Goal: Transaction & Acquisition: Purchase product/service

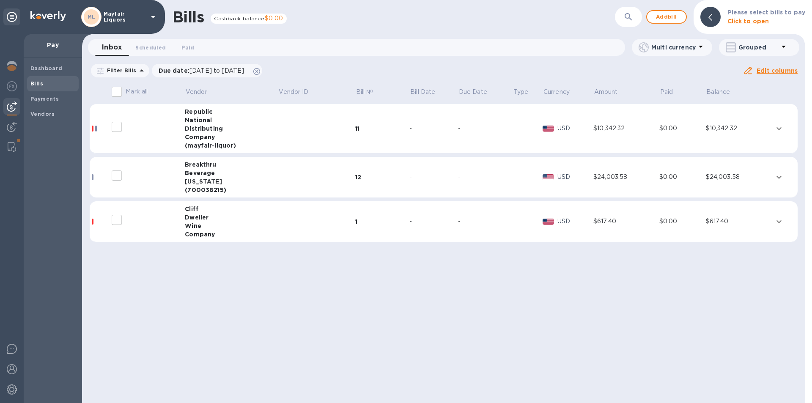
click at [767, 222] on div "$617.40" at bounding box center [739, 221] width 66 height 9
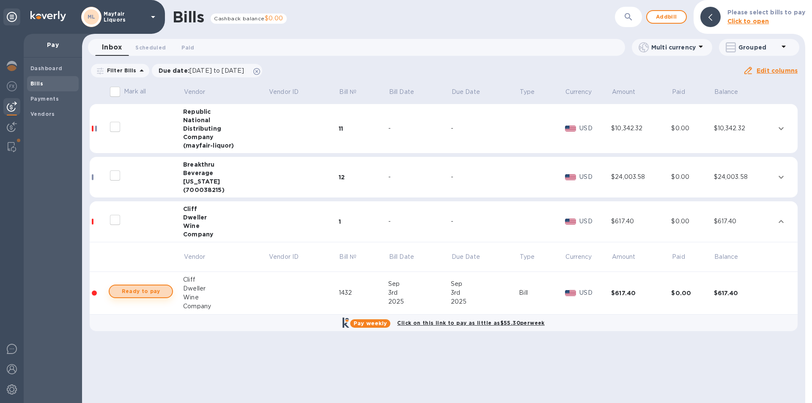
click at [152, 292] on span "Ready to pay" at bounding box center [140, 291] width 49 height 10
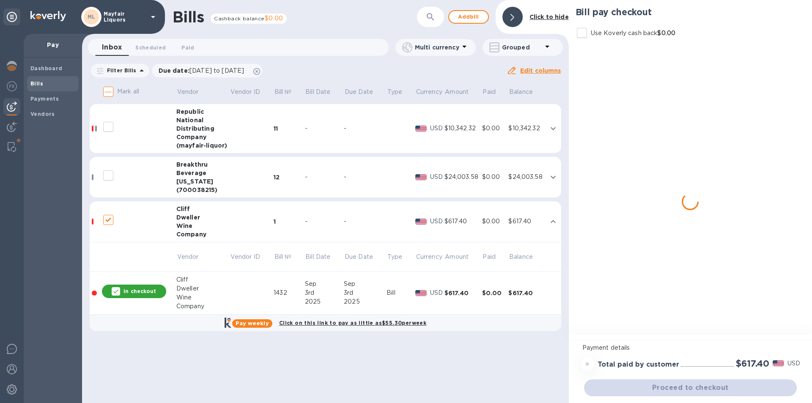
checkbox input "true"
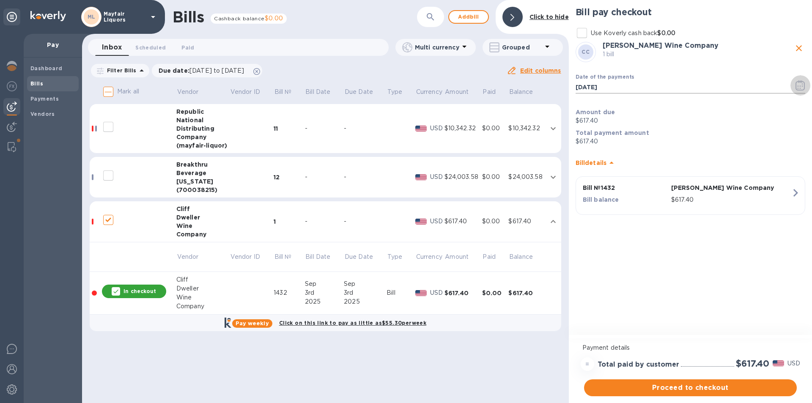
click at [802, 86] on icon "button" at bounding box center [802, 85] width 1 height 1
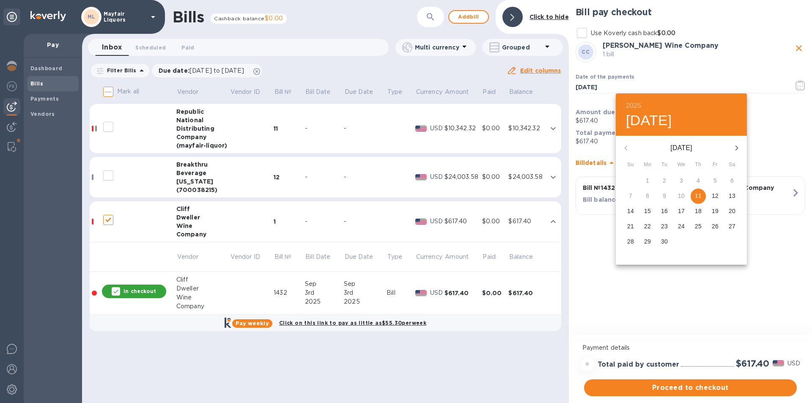
click at [715, 227] on p "26" at bounding box center [715, 226] width 7 height 8
type input "[DATE]"
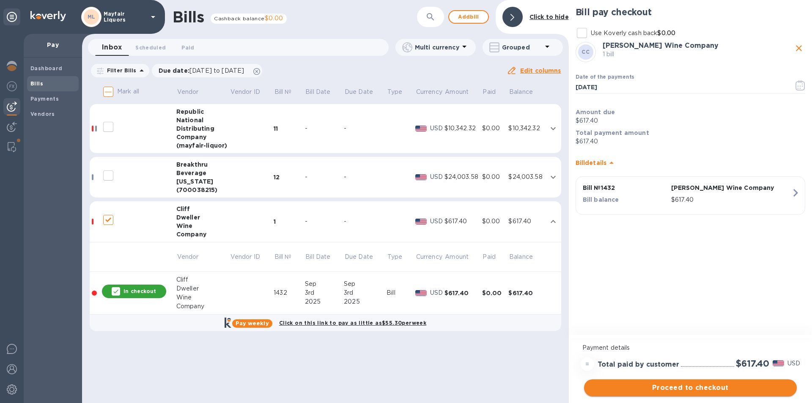
click at [685, 388] on span "Proceed to checkout" at bounding box center [690, 388] width 199 height 10
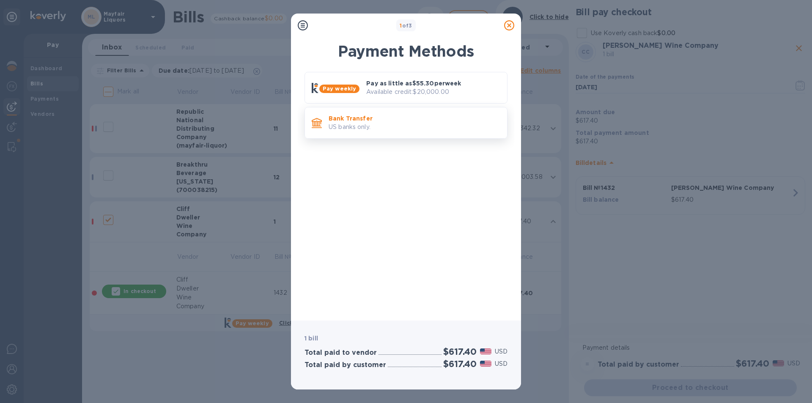
click at [406, 127] on p "US banks only." at bounding box center [415, 127] width 172 height 9
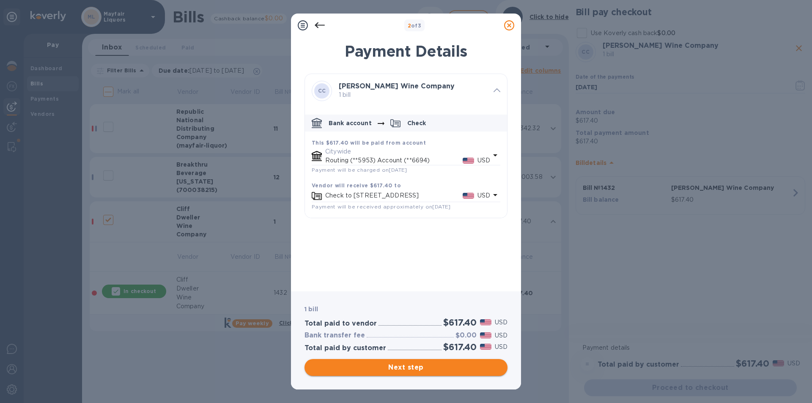
click at [434, 368] on span "Next step" at bounding box center [406, 368] width 190 height 10
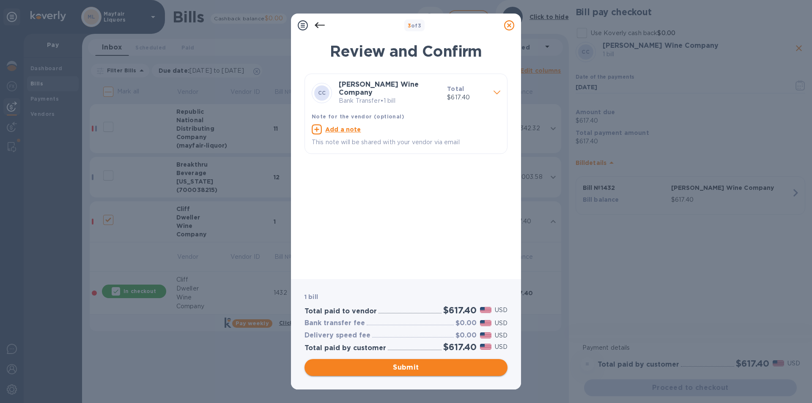
click at [431, 371] on span "Submit" at bounding box center [406, 368] width 190 height 10
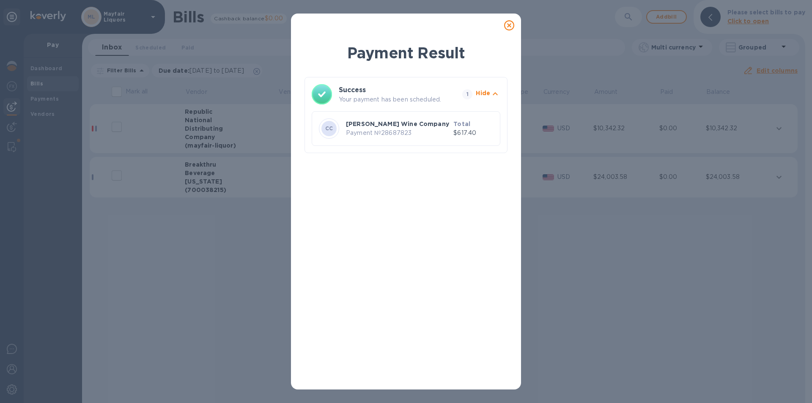
click at [509, 19] on div at bounding box center [509, 25] width 17 height 17
click at [507, 24] on icon at bounding box center [509, 25] width 10 height 10
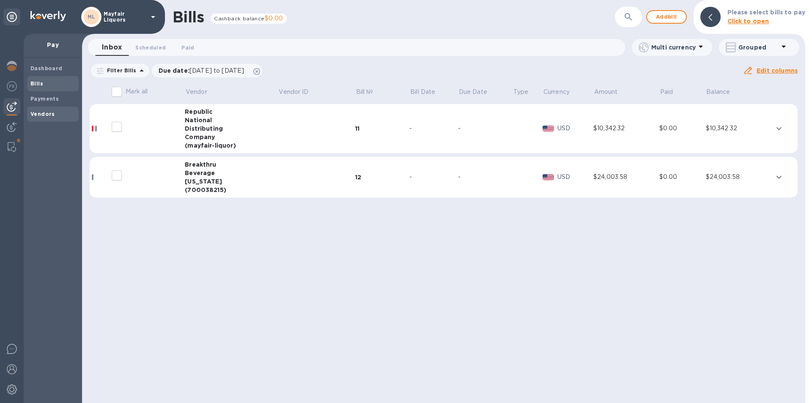
drag, startPoint x: 39, startPoint y: 116, endPoint x: 46, endPoint y: 118, distance: 7.3
click at [39, 116] on b "Vendors" at bounding box center [42, 114] width 25 height 6
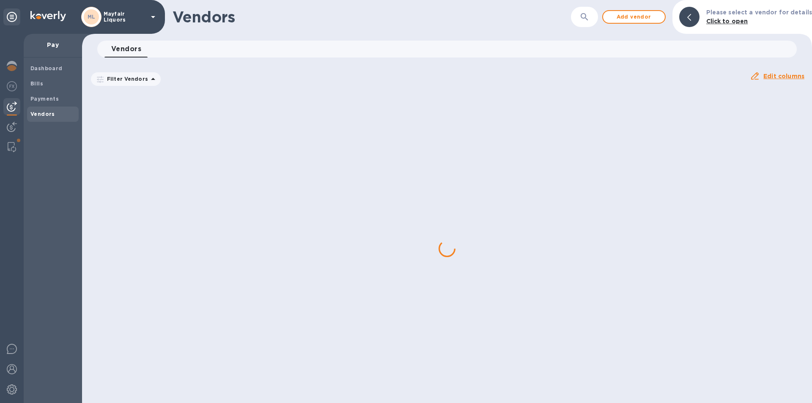
click at [585, 20] on icon "button" at bounding box center [584, 16] width 7 height 7
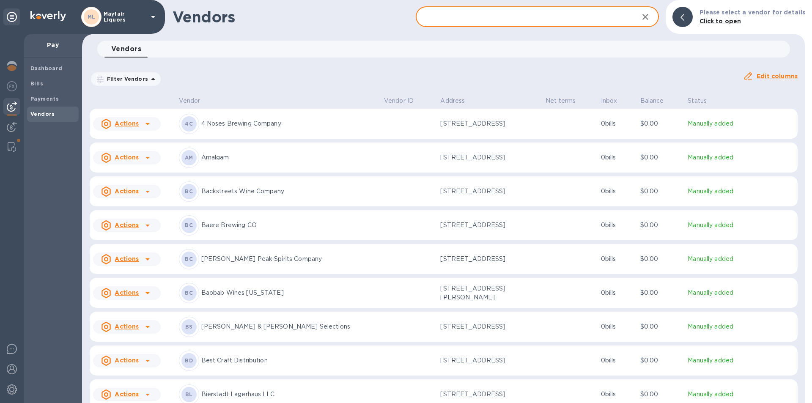
click at [587, 17] on input "text" at bounding box center [524, 17] width 216 height 21
type input "break"
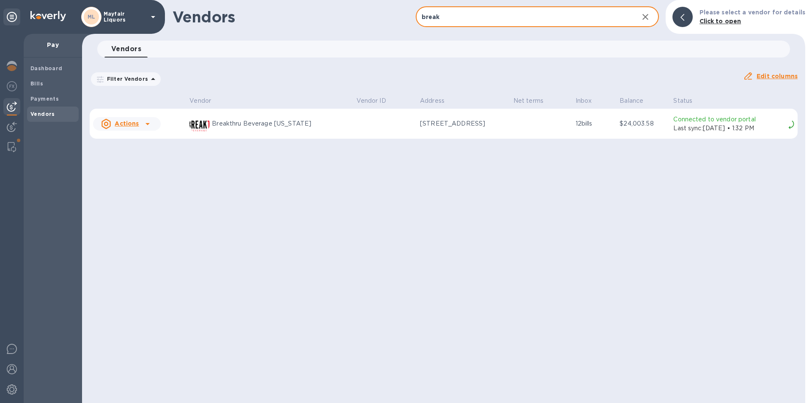
click at [436, 124] on p "[STREET_ADDRESS]" at bounding box center [462, 123] width 85 height 9
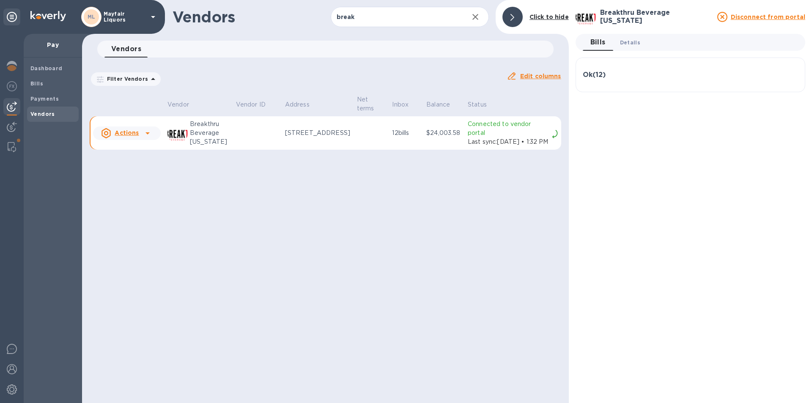
click at [633, 41] on span "Details 0" at bounding box center [630, 42] width 20 height 9
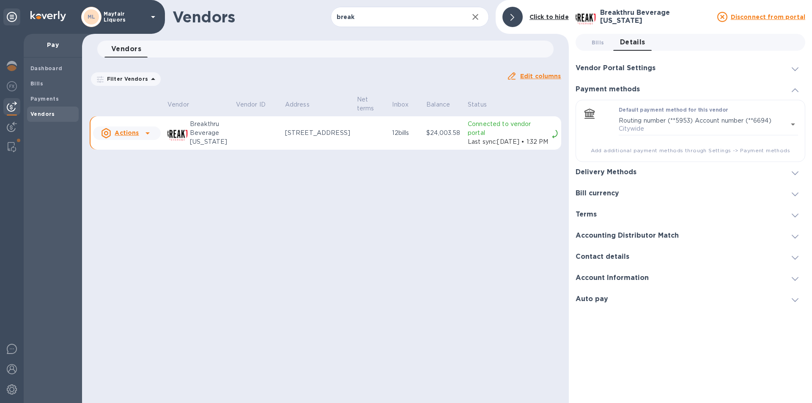
click at [614, 69] on h3 "Vendor Portal Settings" at bounding box center [616, 68] width 80 height 8
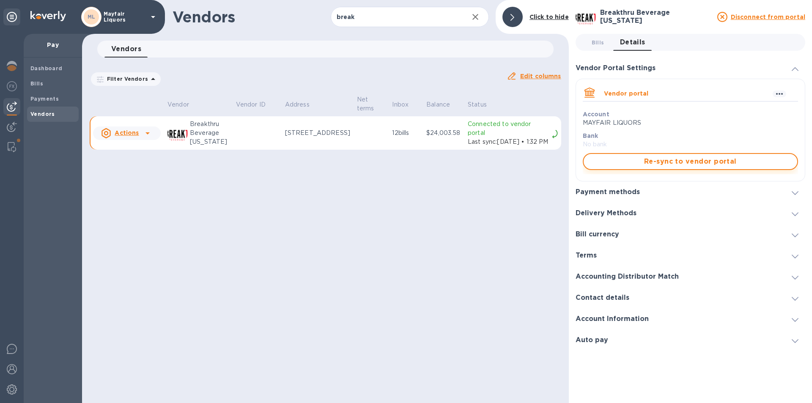
click at [634, 157] on span "Re-sync to vendor portal" at bounding box center [691, 162] width 200 height 10
click at [42, 84] on span "Bills" at bounding box center [52, 84] width 45 height 8
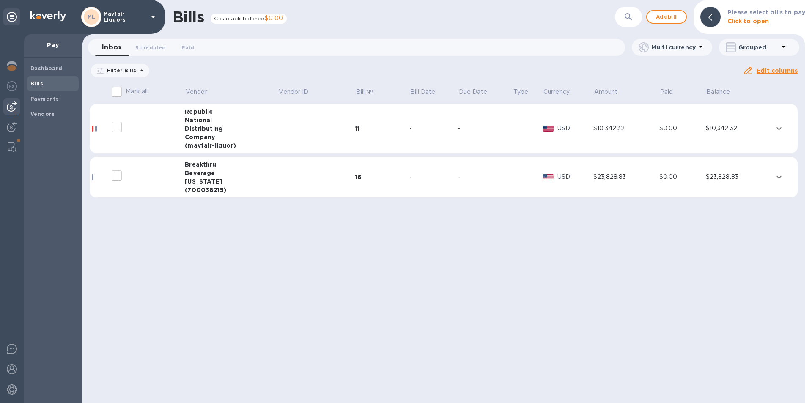
click at [226, 182] on div "[US_STATE]" at bounding box center [231, 181] width 93 height 8
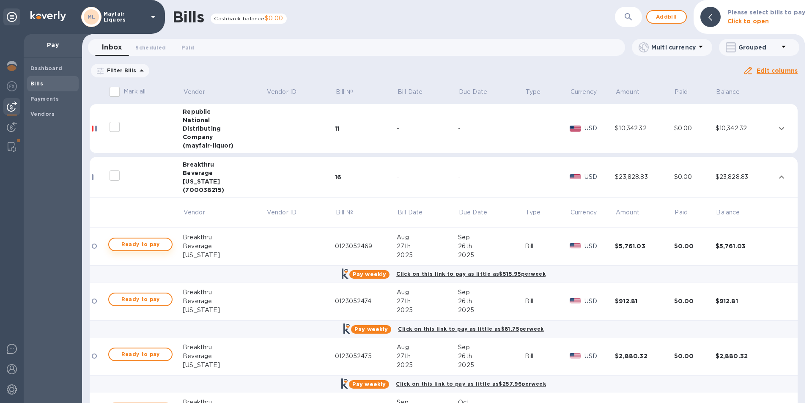
click at [167, 247] on button "Ready to pay" at bounding box center [140, 245] width 64 height 14
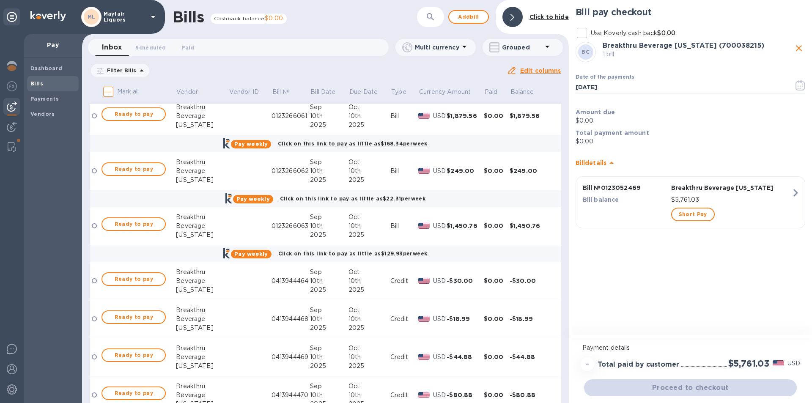
scroll to position [631, 0]
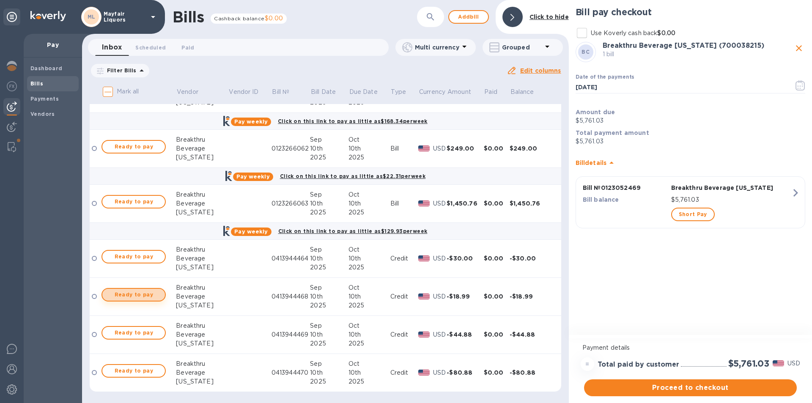
click at [158, 293] on span "Ready to pay" at bounding box center [133, 295] width 49 height 10
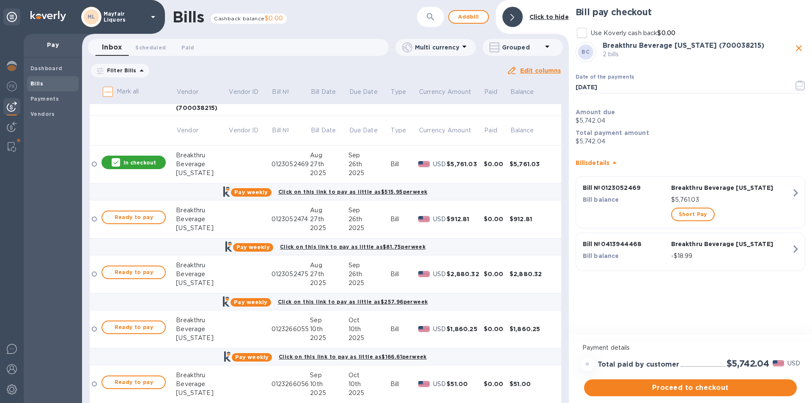
scroll to position [81, 0]
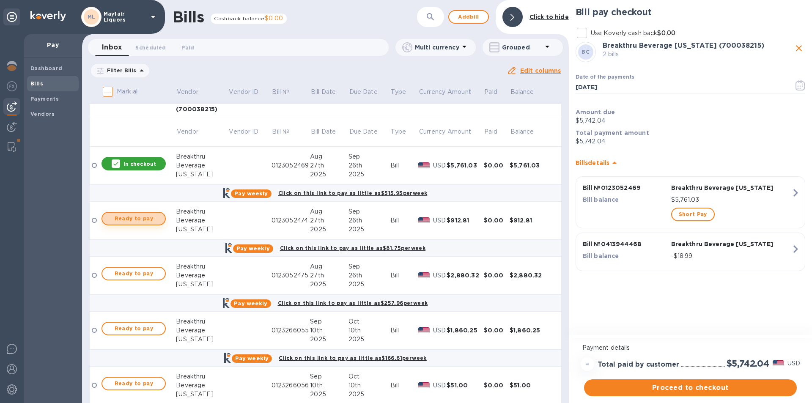
click at [143, 221] on span "Ready to pay" at bounding box center [133, 219] width 49 height 10
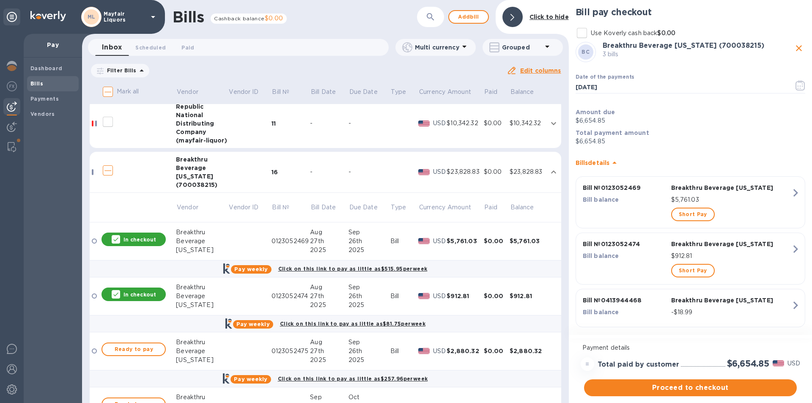
scroll to position [0, 0]
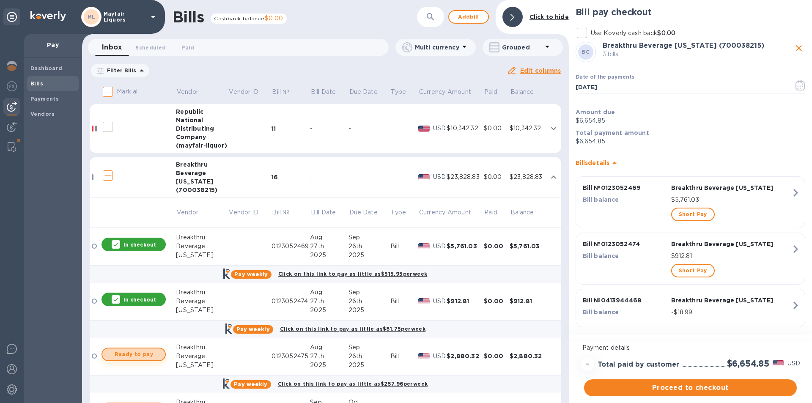
click at [145, 352] on span "Ready to pay" at bounding box center [133, 355] width 49 height 10
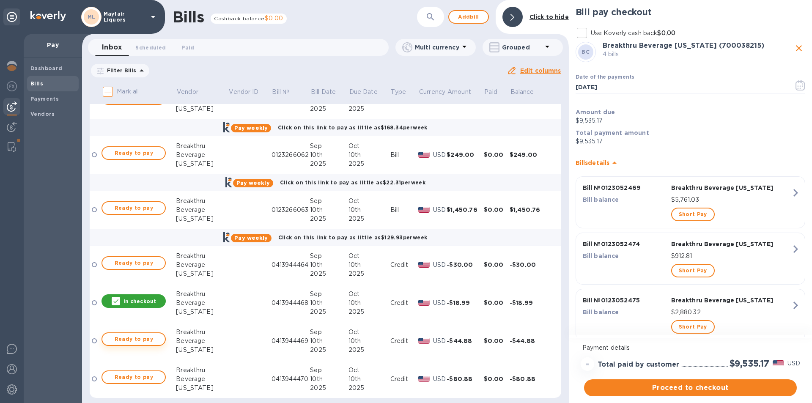
scroll to position [631, 0]
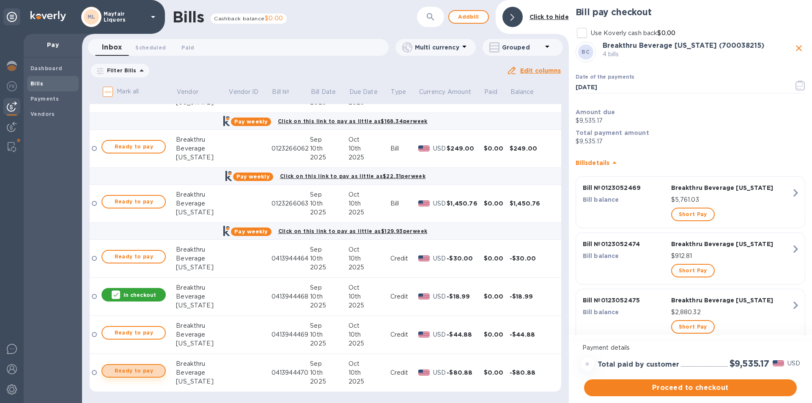
click at [136, 374] on span "Ready to pay" at bounding box center [133, 371] width 49 height 10
click at [148, 332] on span "Ready to pay" at bounding box center [133, 333] width 49 height 10
click at [143, 252] on span "Ready to pay" at bounding box center [133, 257] width 49 height 10
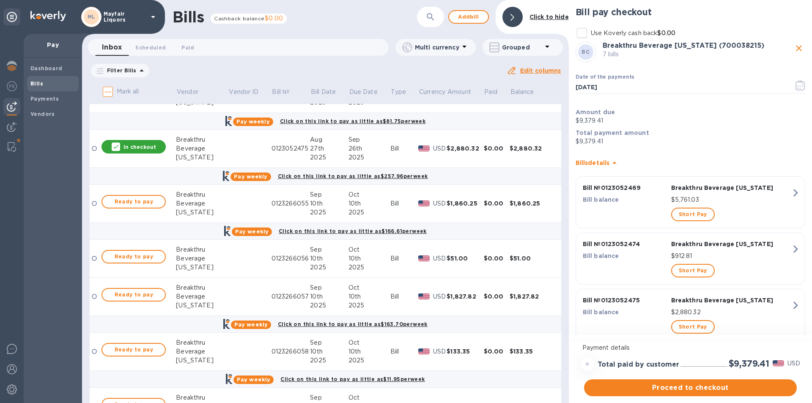
scroll to position [165, 0]
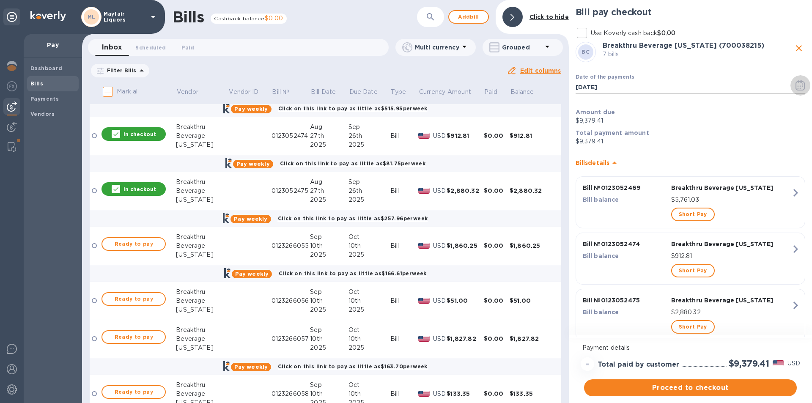
click at [796, 78] on button "button" at bounding box center [801, 85] width 20 height 20
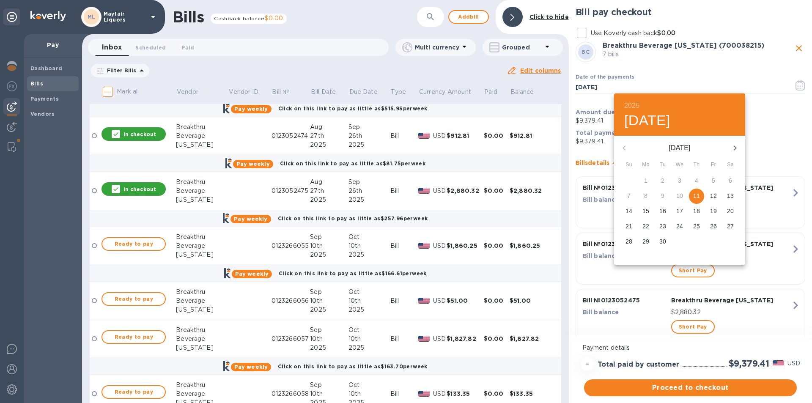
click at [664, 225] on p "23" at bounding box center [663, 226] width 7 height 8
type input "[DATE]"
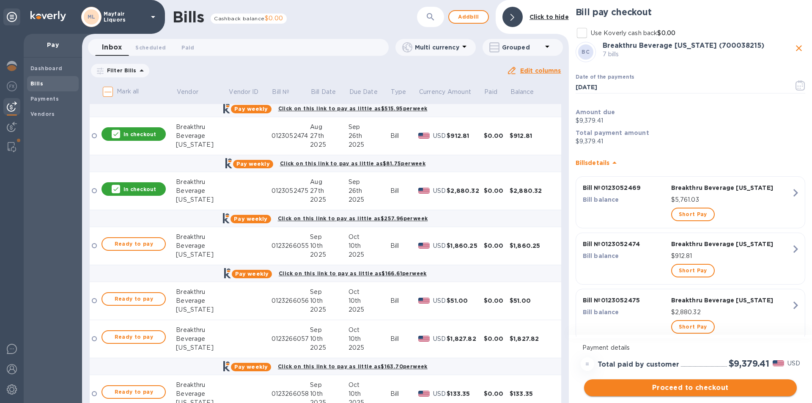
click at [672, 392] on span "Proceed to checkout" at bounding box center [690, 388] width 199 height 10
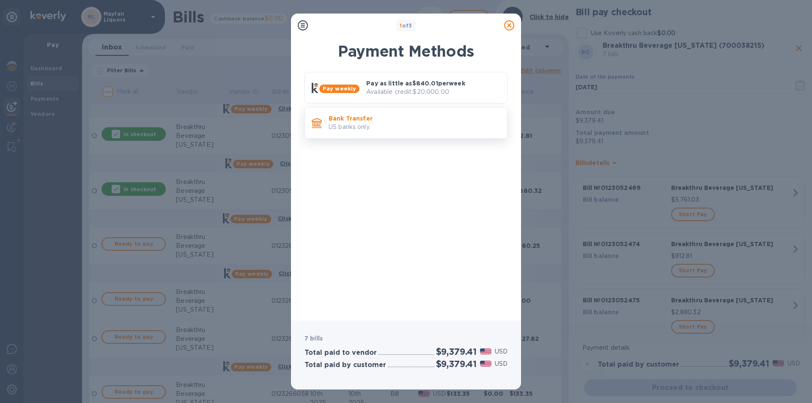
click at [408, 125] on p "US banks only." at bounding box center [415, 127] width 172 height 9
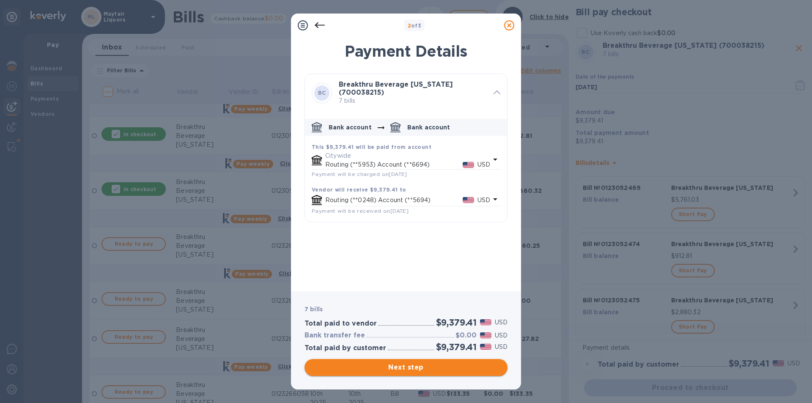
click at [424, 368] on span "Next step" at bounding box center [406, 368] width 190 height 10
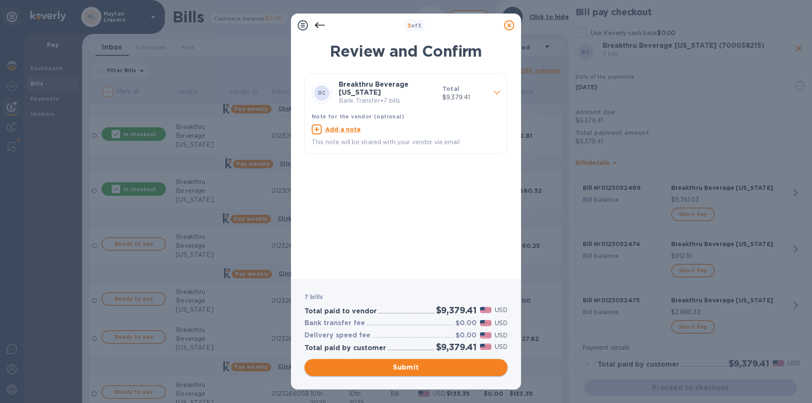
click at [424, 368] on span "Submit" at bounding box center [406, 368] width 190 height 10
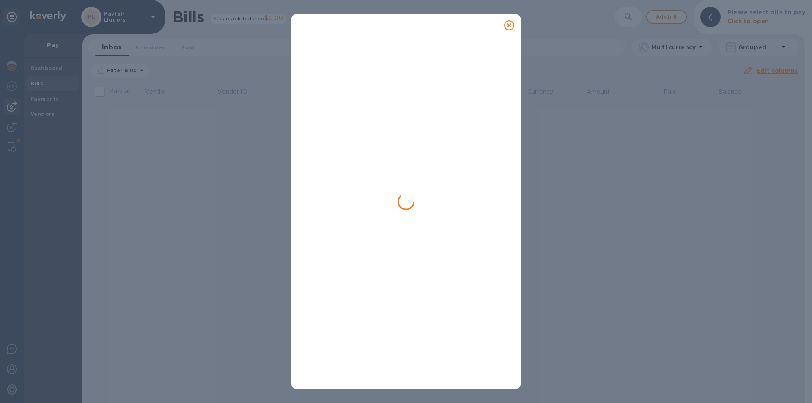
scroll to position [0, 0]
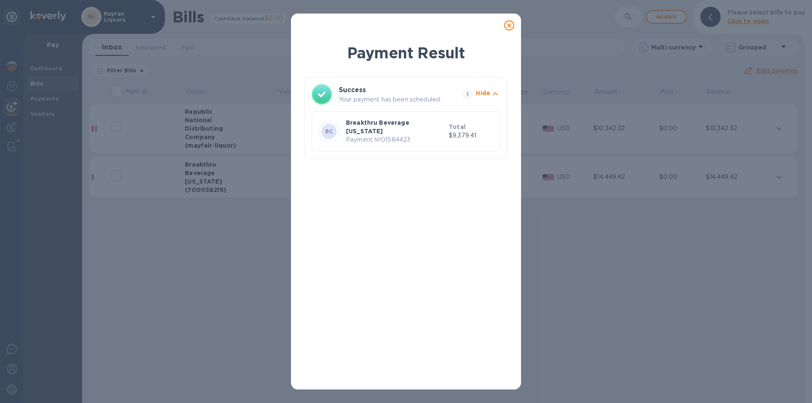
click at [508, 24] on icon at bounding box center [509, 25] width 10 height 10
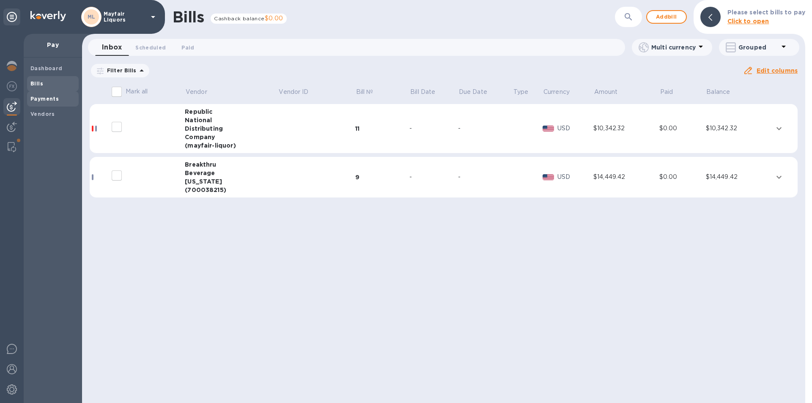
click at [38, 99] on b "Payments" at bounding box center [44, 99] width 28 height 6
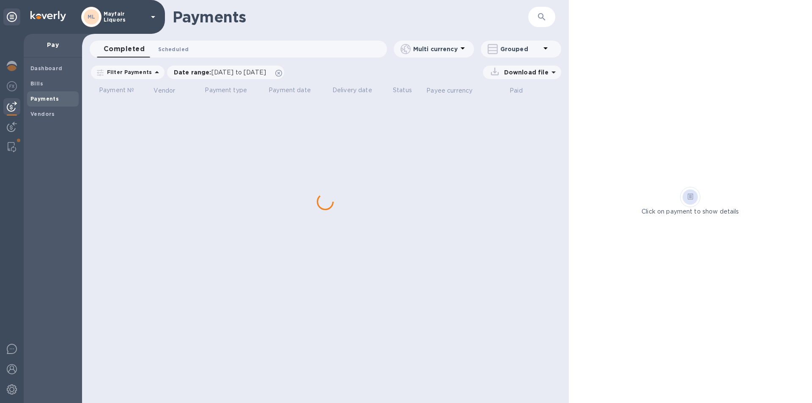
click at [173, 47] on span "Scheduled 0" at bounding box center [173, 49] width 30 height 9
click at [544, 17] on icon "button" at bounding box center [542, 17] width 10 height 10
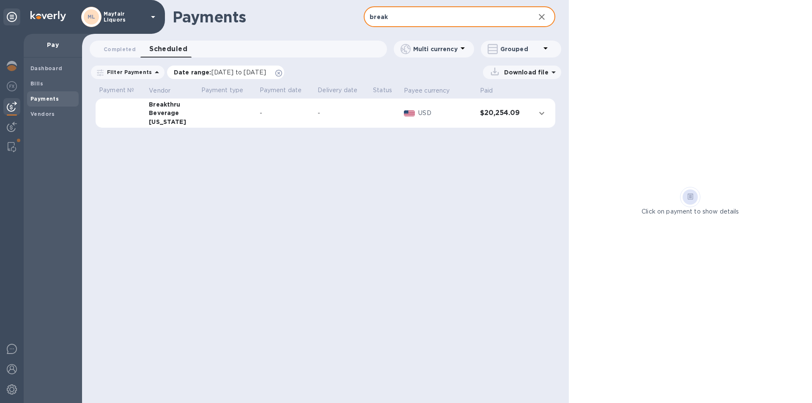
type input "break"
click at [218, 71] on span "[DATE] to [DATE]" at bounding box center [239, 72] width 55 height 7
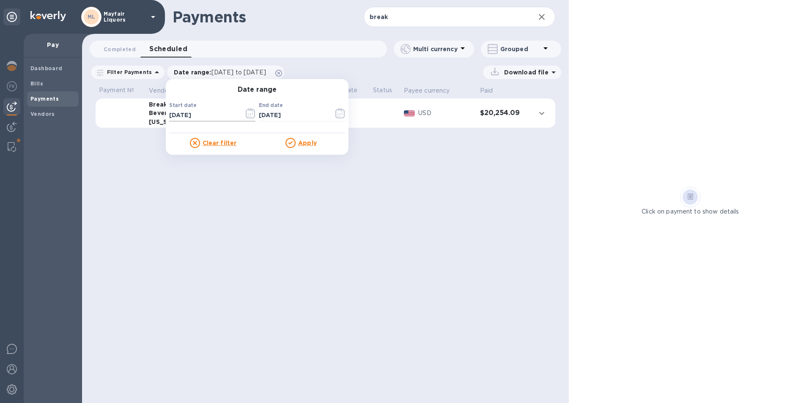
click at [246, 113] on icon "button" at bounding box center [251, 113] width 10 height 10
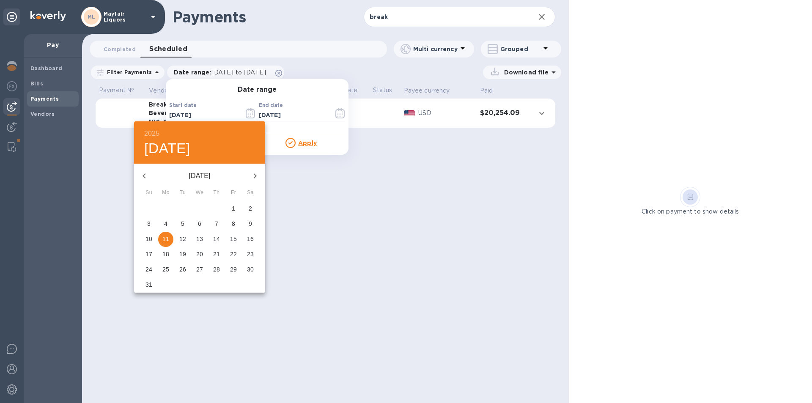
click at [258, 173] on icon "button" at bounding box center [255, 176] width 10 height 10
click at [165, 255] on p "22" at bounding box center [165, 254] width 7 height 8
type input "[DATE]"
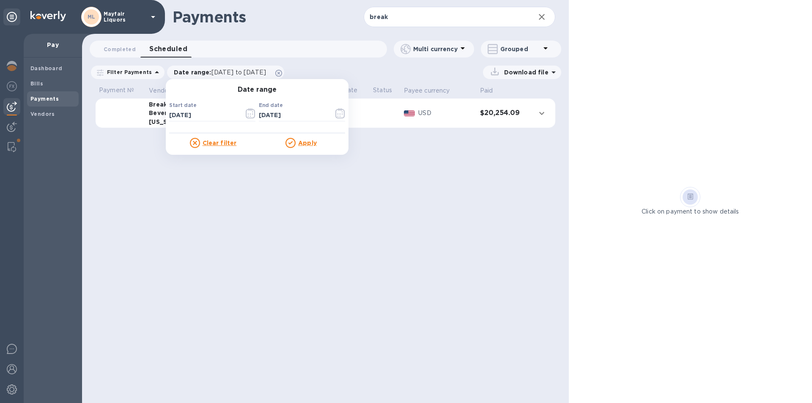
click at [301, 145] on u "Apply" at bounding box center [307, 143] width 19 height 7
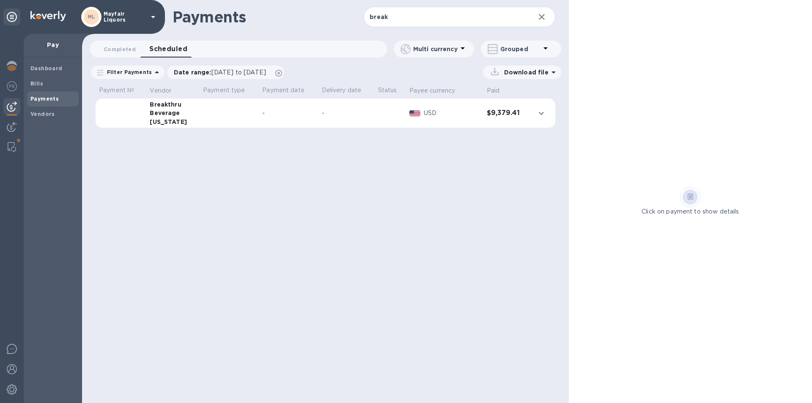
click at [531, 72] on p "Download file" at bounding box center [525, 72] width 48 height 8
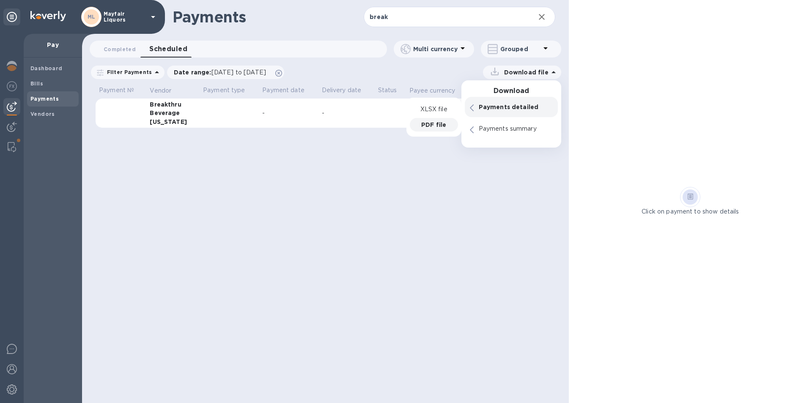
click at [427, 126] on p "PDF file" at bounding box center [433, 125] width 25 height 8
click at [115, 41] on button "Completed 0" at bounding box center [120, 49] width 46 height 17
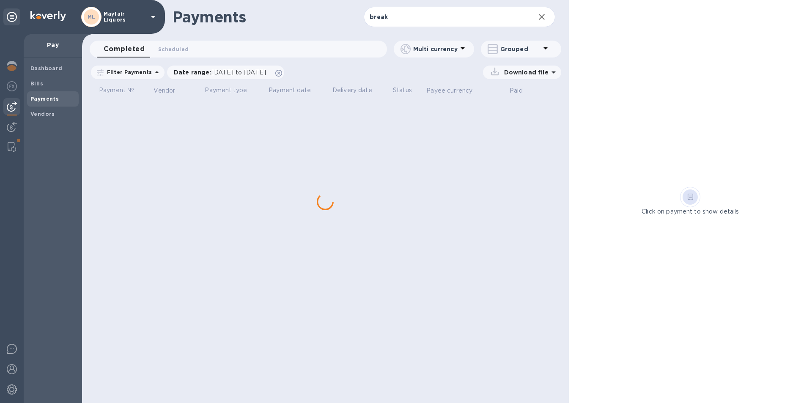
click at [122, 48] on span "Completed 0" at bounding box center [124, 49] width 41 height 12
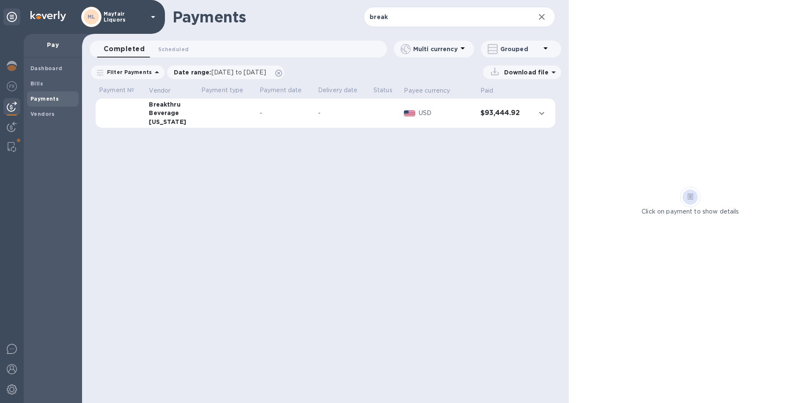
click at [295, 114] on div "-" at bounding box center [286, 113] width 52 height 9
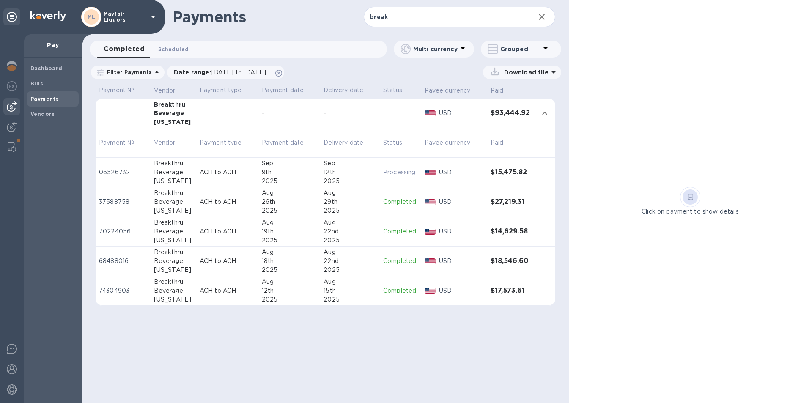
click at [179, 50] on span "Scheduled 0" at bounding box center [173, 49] width 30 height 9
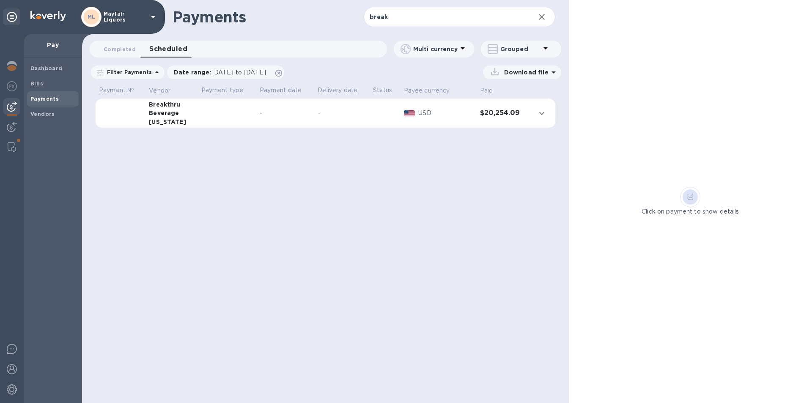
click at [240, 119] on td at bounding box center [227, 114] width 58 height 30
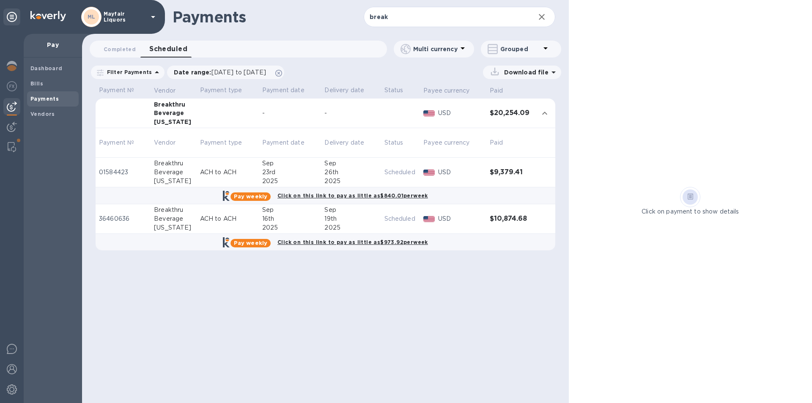
click at [206, 171] on p "ACH to ACH" at bounding box center [227, 172] width 55 height 9
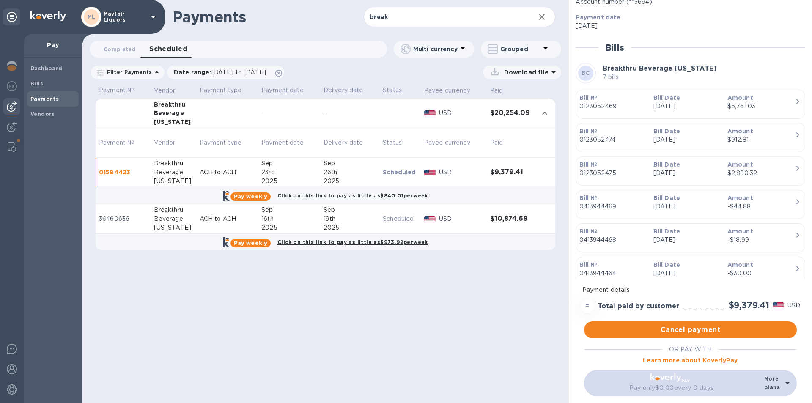
scroll to position [212, 0]
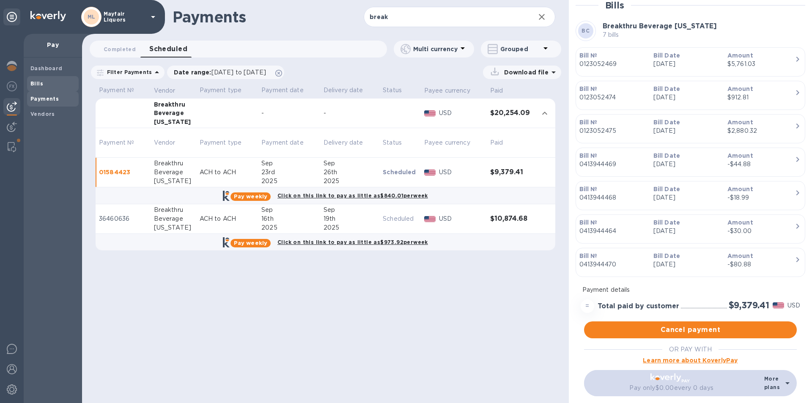
click at [47, 82] on span "Bills" at bounding box center [52, 84] width 45 height 8
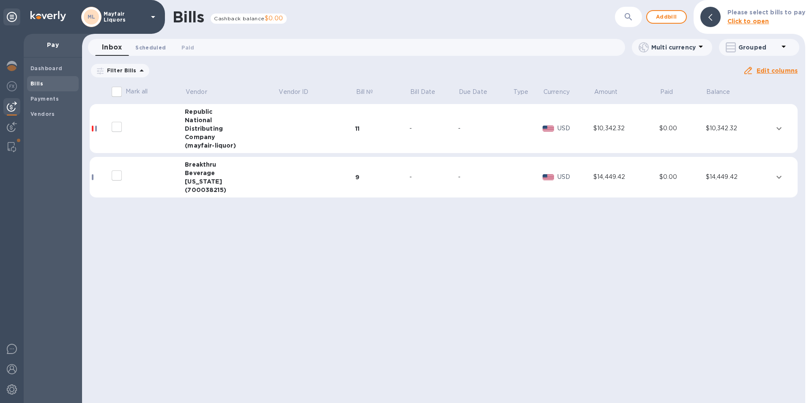
click at [154, 49] on span "Scheduled 0" at bounding box center [150, 47] width 30 height 9
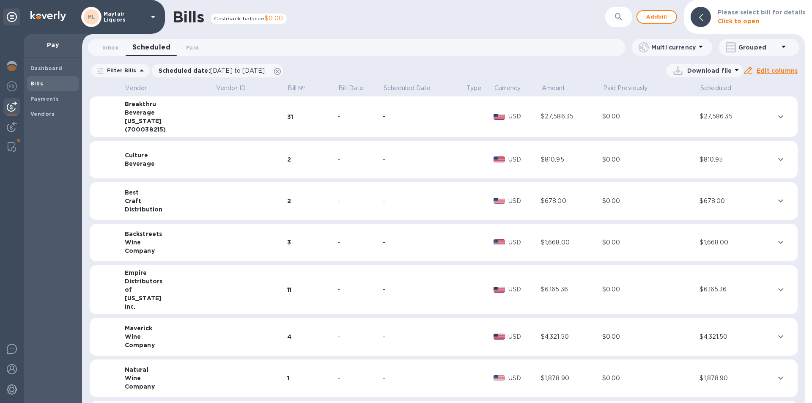
click at [494, 114] on img at bounding box center [499, 117] width 11 height 6
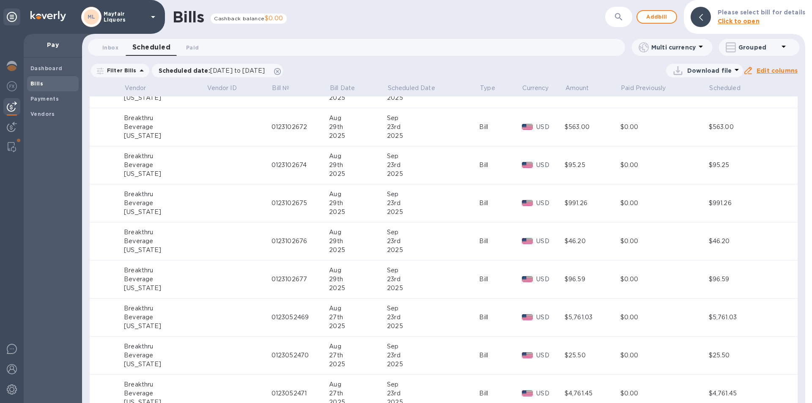
scroll to position [592, 0]
click at [351, 273] on div "Aug" at bounding box center [358, 270] width 58 height 9
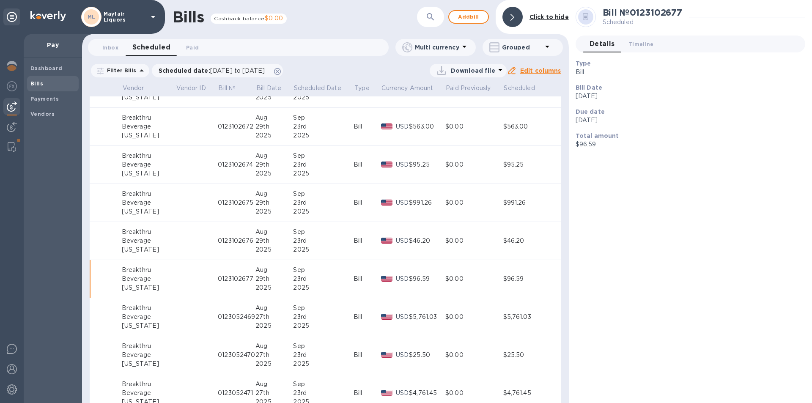
scroll to position [592, 0]
click at [599, 184] on b "№ 36744108" at bounding box center [604, 182] width 42 height 8
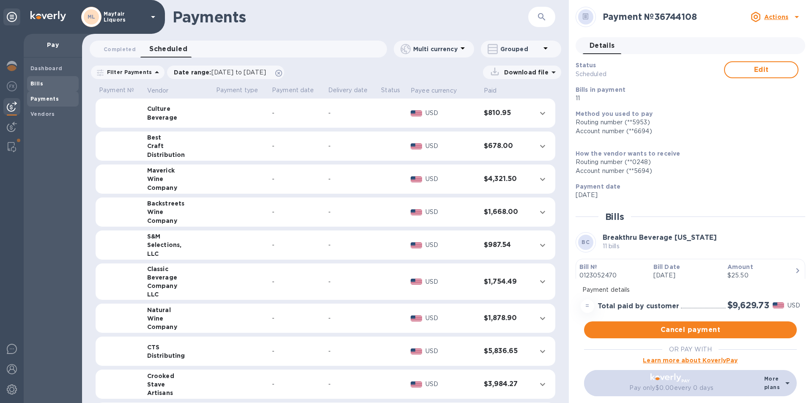
click at [36, 80] on b "Bills" at bounding box center [36, 83] width 13 height 6
